Goal: Navigation & Orientation: Find specific page/section

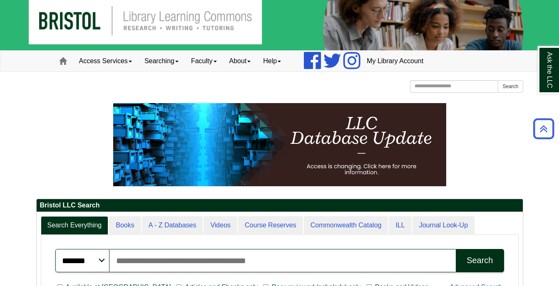
scroll to position [100, 486]
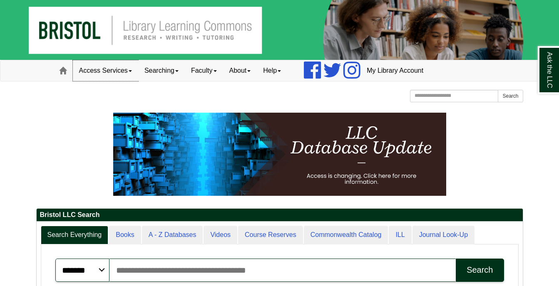
click at [123, 73] on link "Access Services" at bounding box center [105, 70] width 65 height 21
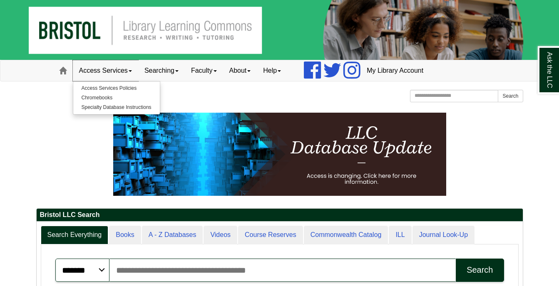
click at [123, 73] on link "Access Services" at bounding box center [105, 70] width 65 height 21
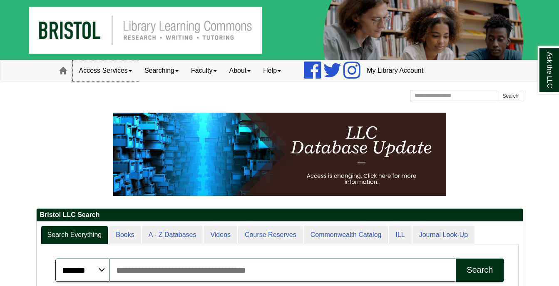
click at [123, 73] on link "Access Services" at bounding box center [105, 70] width 65 height 21
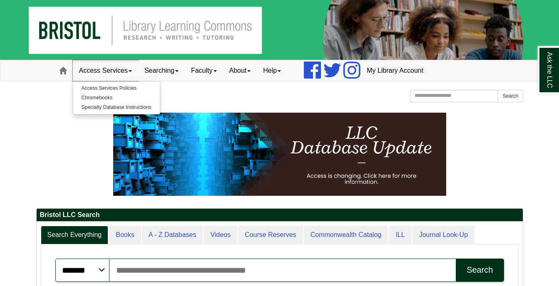
click at [123, 73] on link "Access Services" at bounding box center [105, 70] width 65 height 21
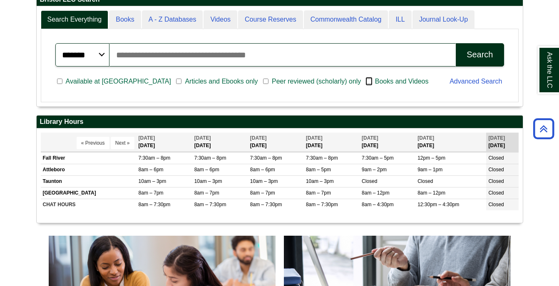
scroll to position [100, 486]
click at [271, 56] on input "Search articles, books, journals & more" at bounding box center [282, 54] width 347 height 23
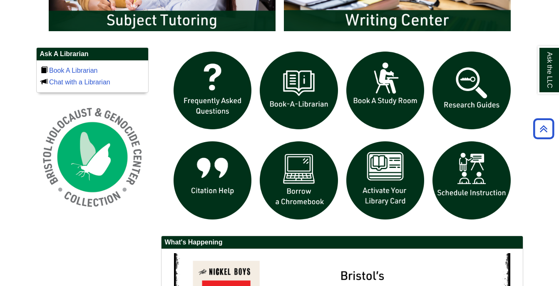
scroll to position [539, 0]
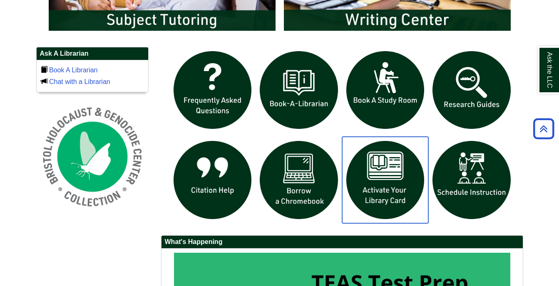
click at [396, 189] on img "slideshow" at bounding box center [385, 180] width 87 height 87
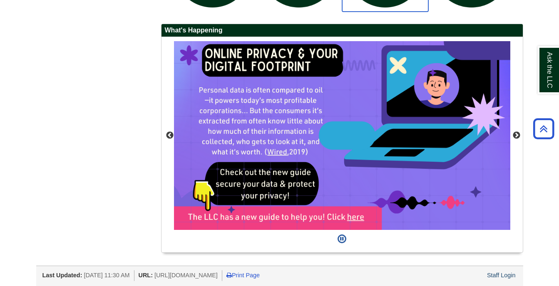
scroll to position [753, 0]
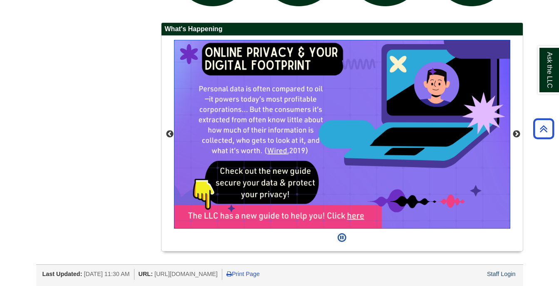
click at [280, 109] on img "slideshow" at bounding box center [342, 134] width 336 height 189
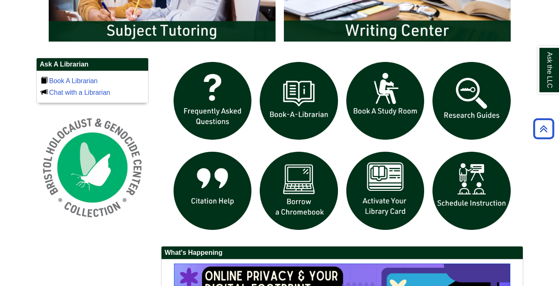
scroll to position [528, 0]
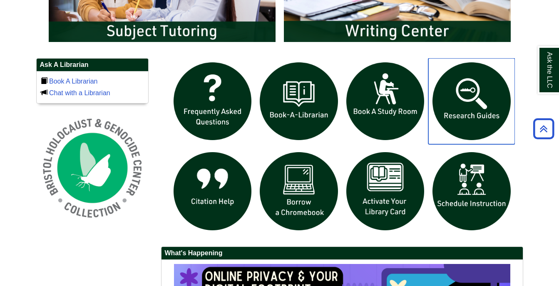
click at [480, 111] on img "slideshow" at bounding box center [471, 101] width 87 height 87
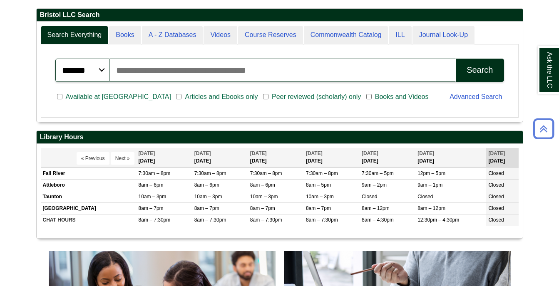
scroll to position [100, 486]
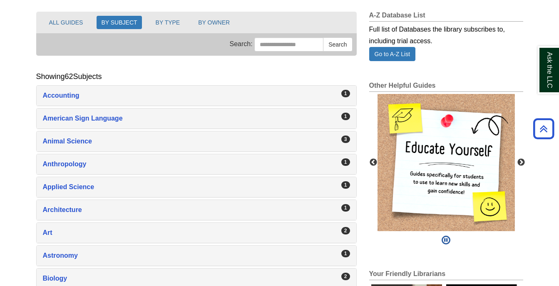
scroll to position [100, 0]
